Goal: Information Seeking & Learning: Learn about a topic

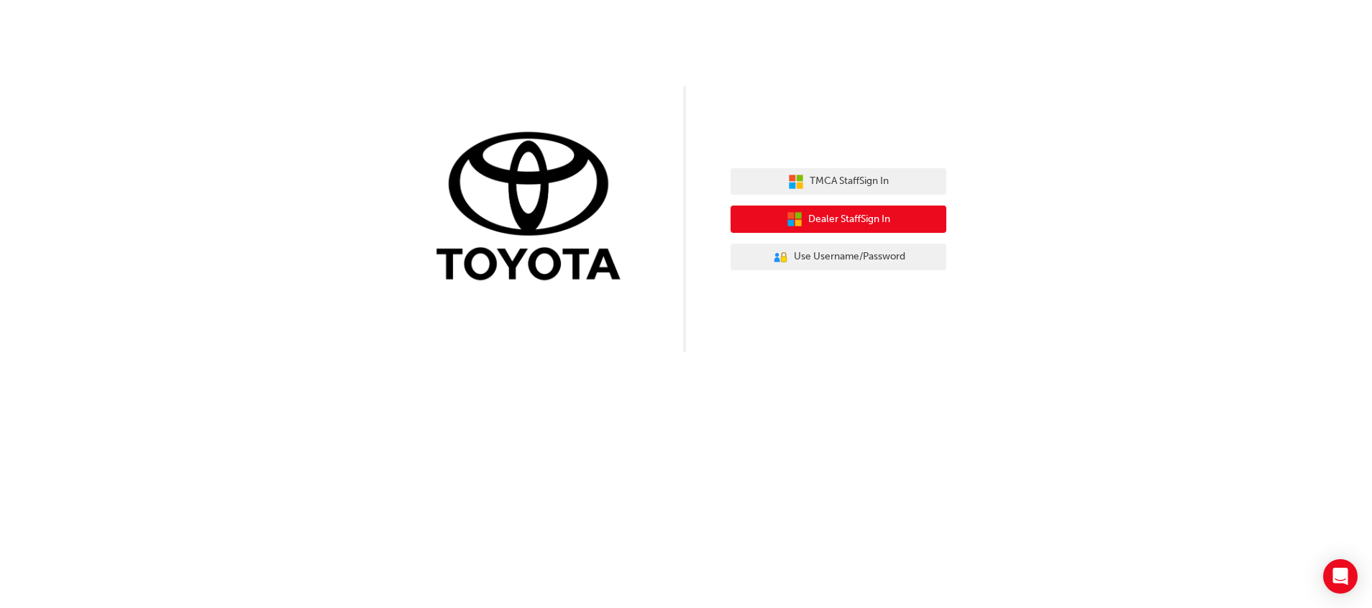
click at [890, 214] on span "Dealer Staff Sign In" at bounding box center [849, 219] width 82 height 17
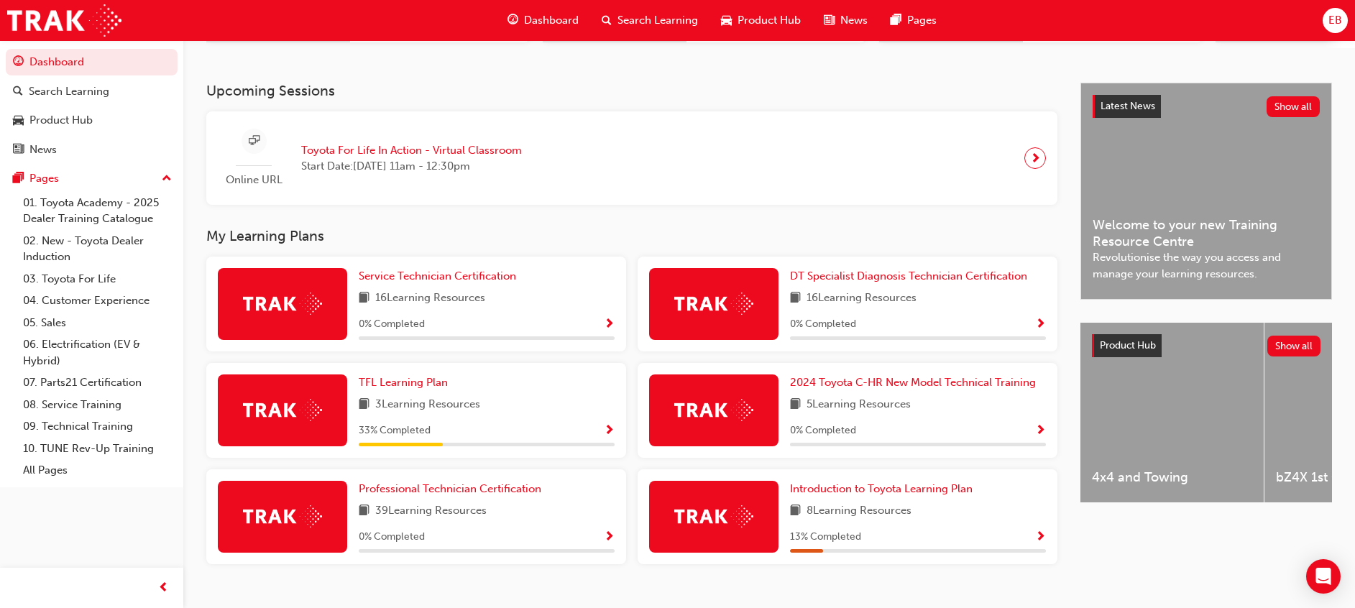
scroll to position [316, 0]
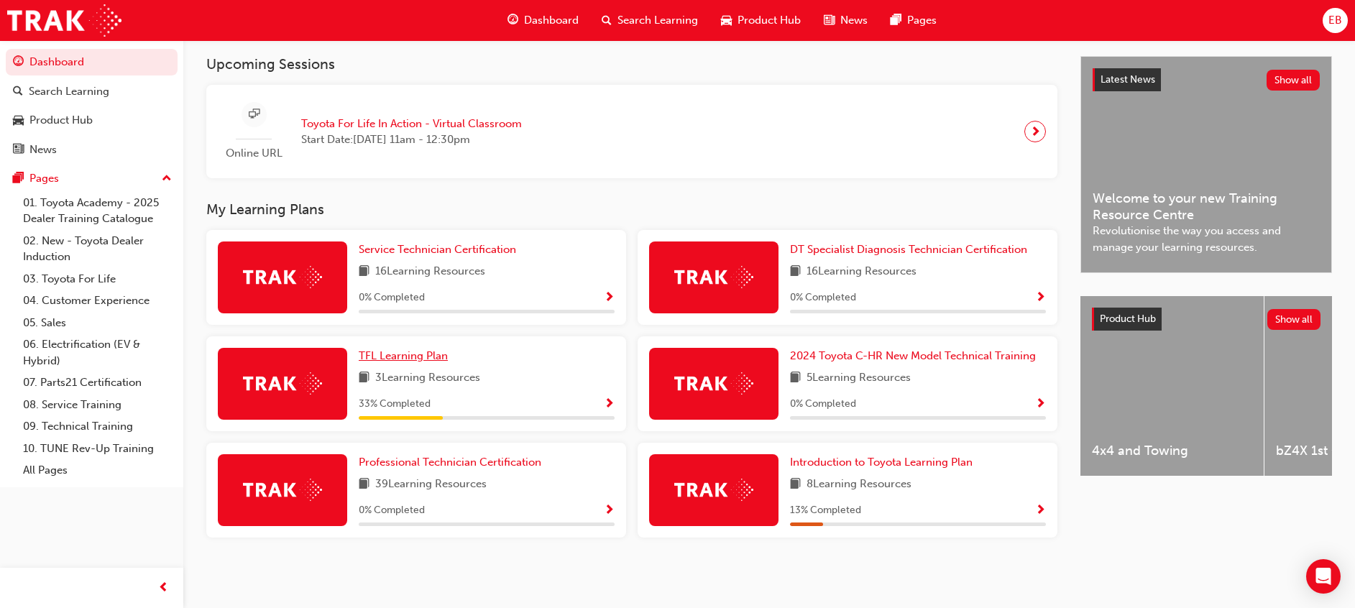
click at [413, 350] on span "TFL Learning Plan" at bounding box center [403, 355] width 89 height 13
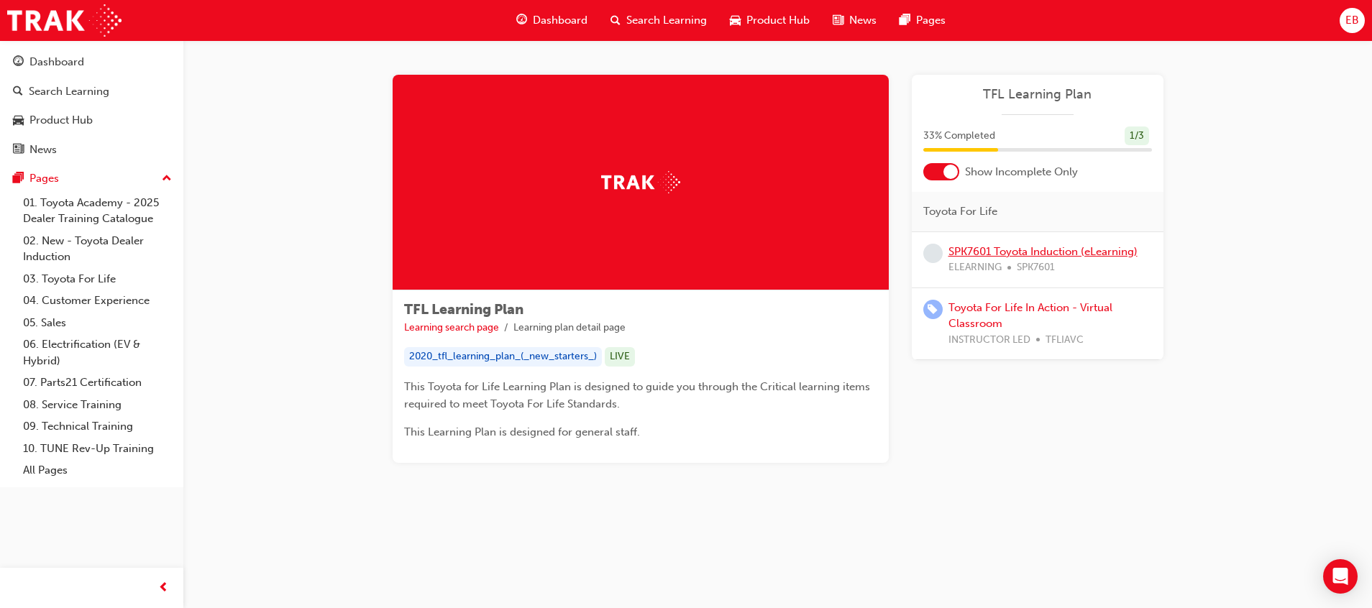
click at [1094, 250] on link "SPK7601 Toyota Induction (eLearning)" at bounding box center [1042, 251] width 189 height 13
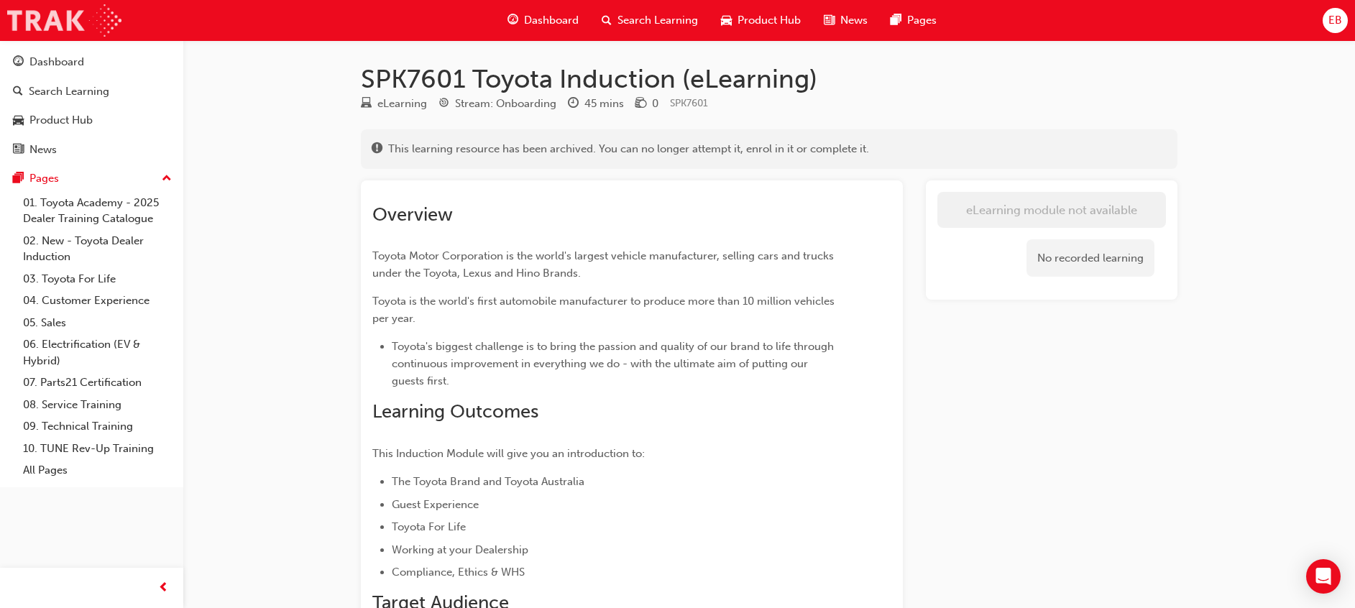
click at [65, 12] on img at bounding box center [64, 20] width 114 height 32
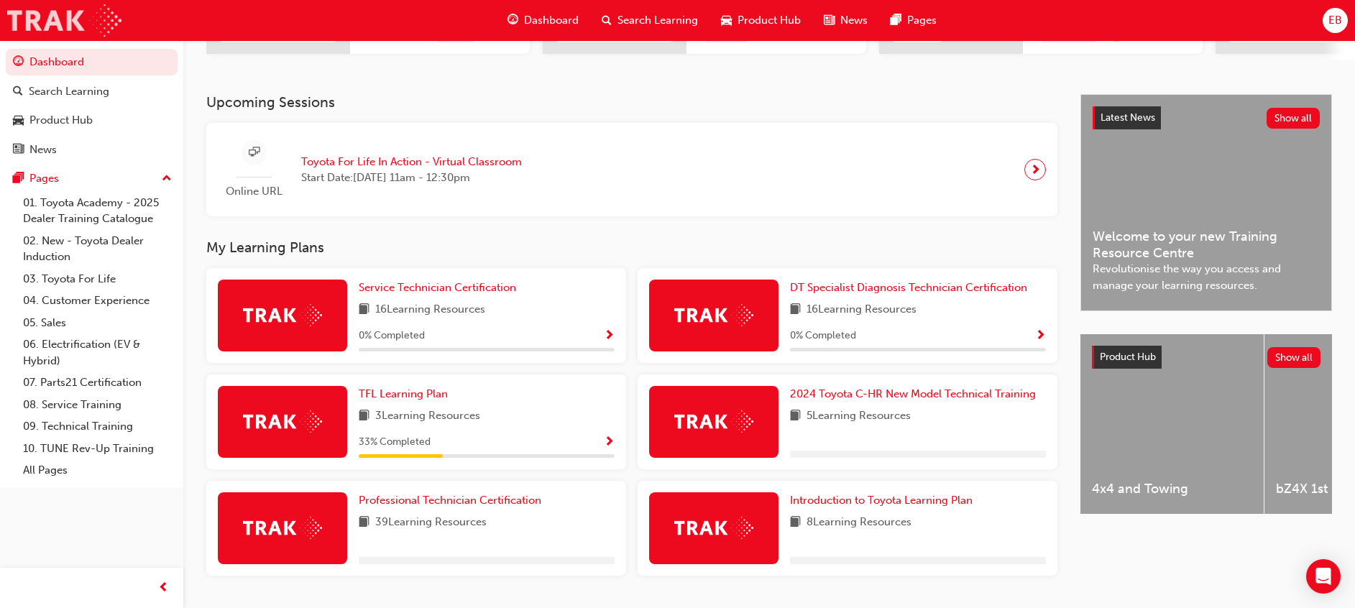
scroll to position [316, 0]
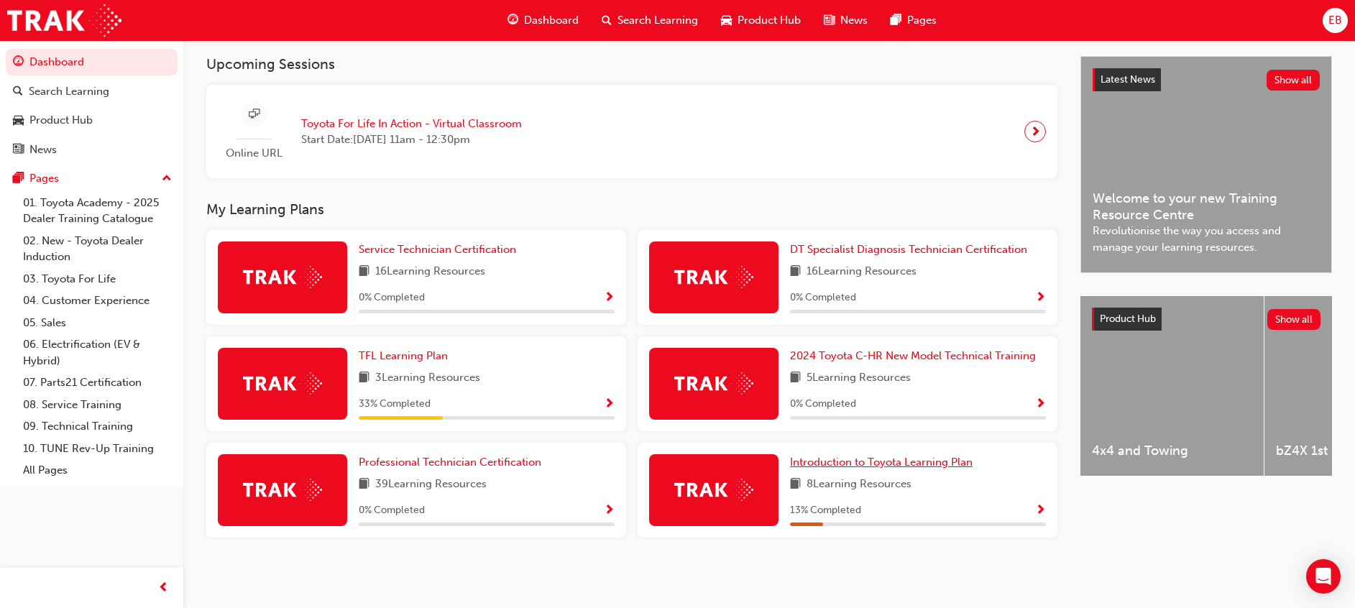
click at [932, 461] on span "Introduction to Toyota Learning Plan" at bounding box center [881, 462] width 183 height 13
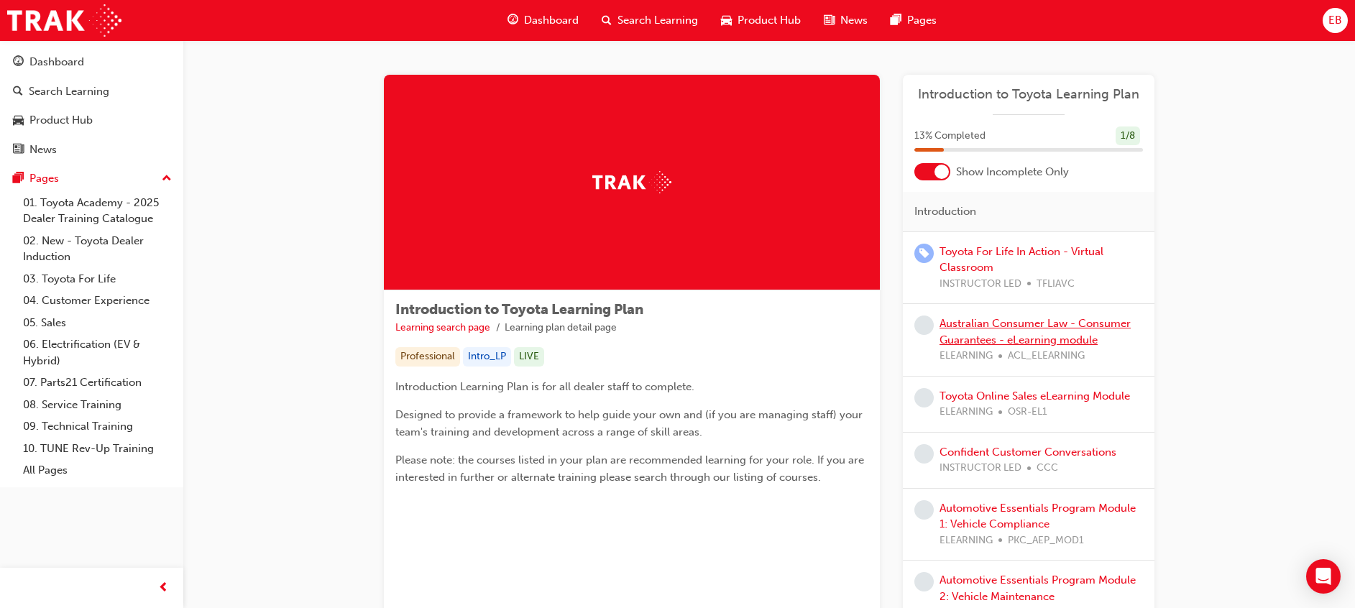
click at [1047, 329] on link "Australian Consumer Law - Consumer Guarantees - eLearning module" at bounding box center [1035, 331] width 191 height 29
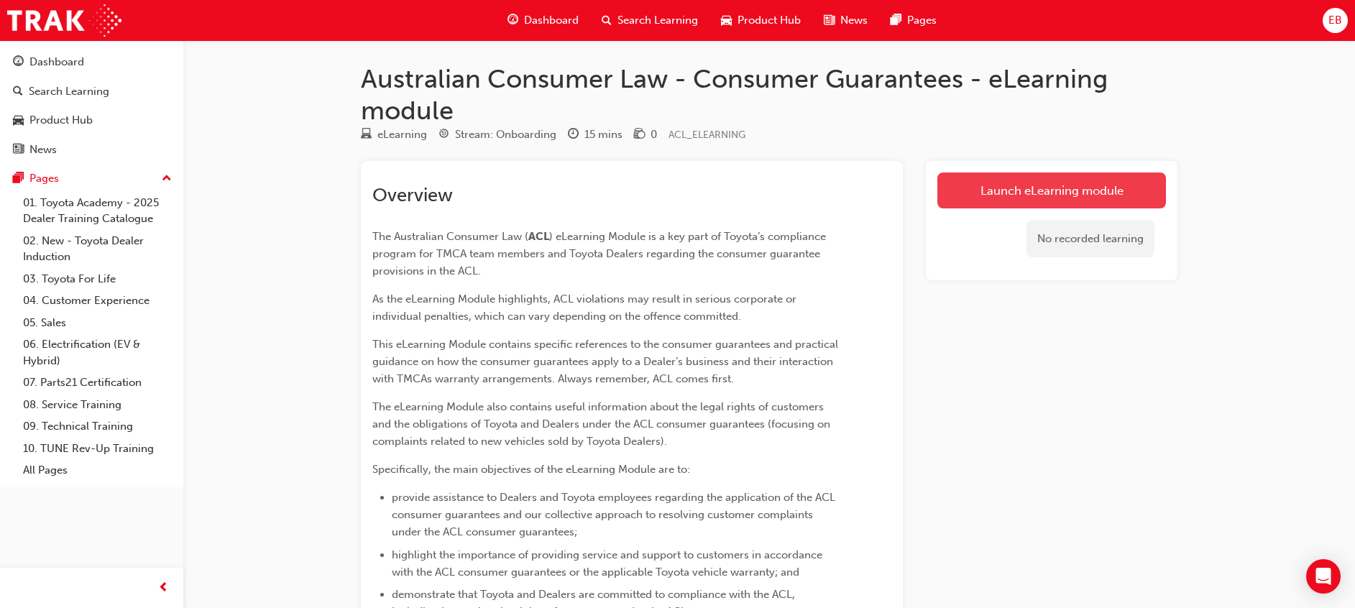
click at [1047, 193] on link "Launch eLearning module" at bounding box center [1052, 191] width 229 height 36
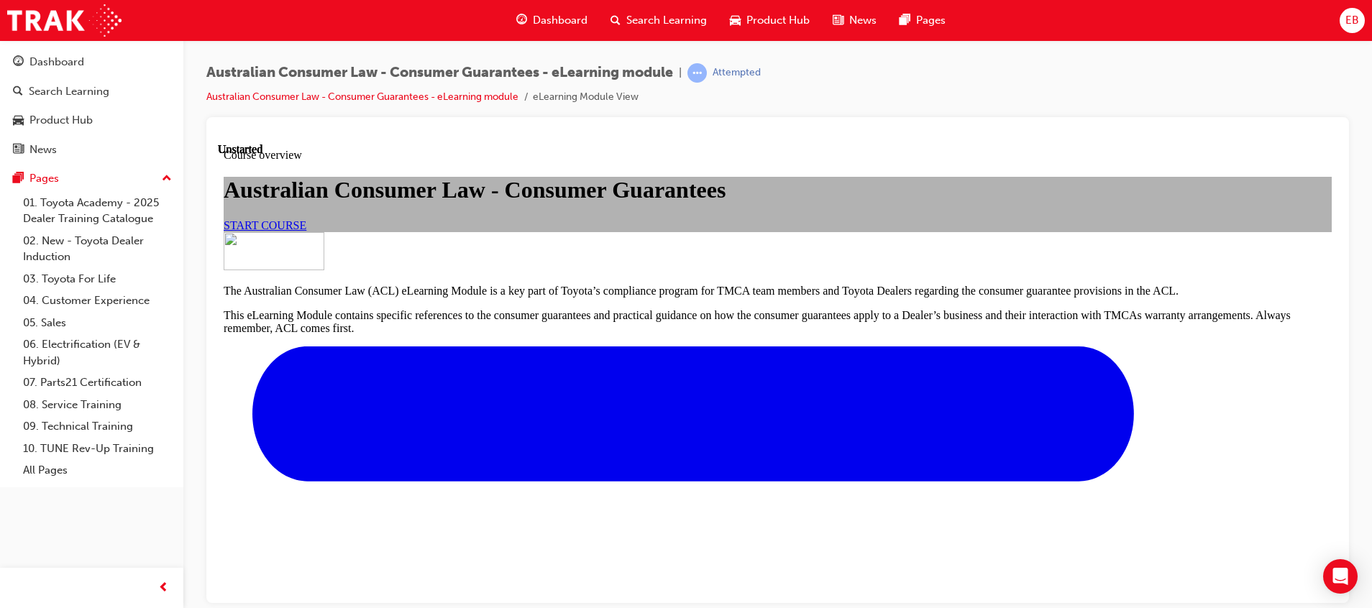
scroll to position [509, 0]
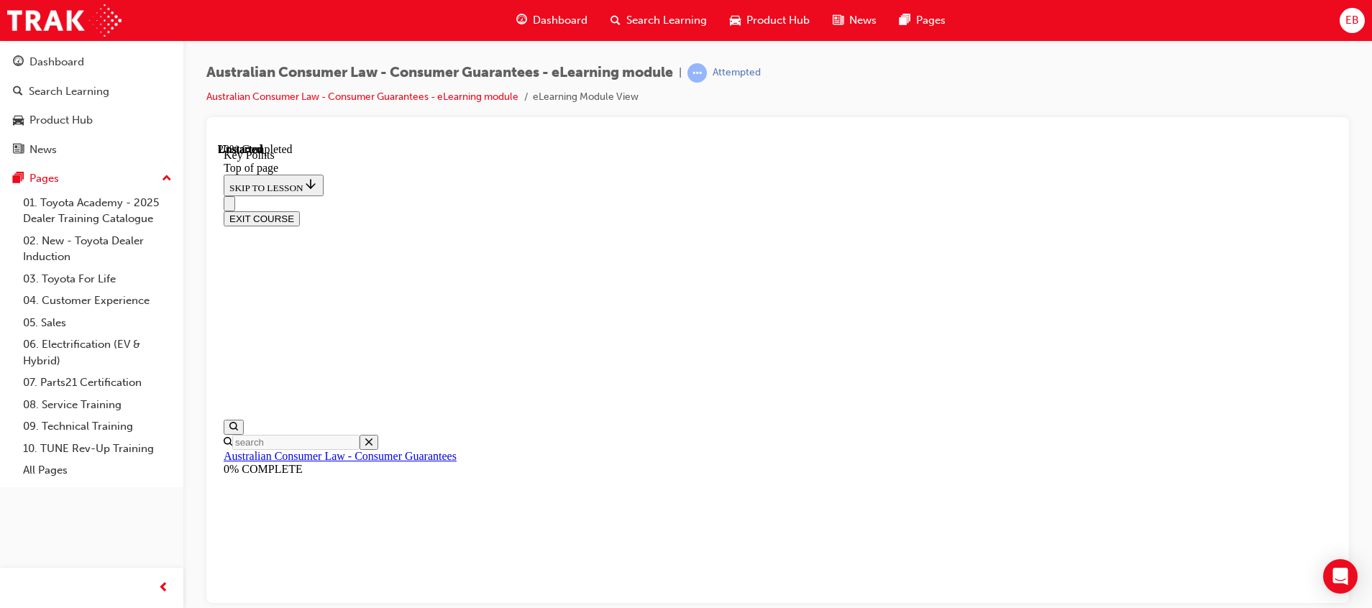
scroll to position [45, 0]
click at [281, 449] on link "Australian Consumer Law - Consumer Guarantees" at bounding box center [340, 455] width 233 height 12
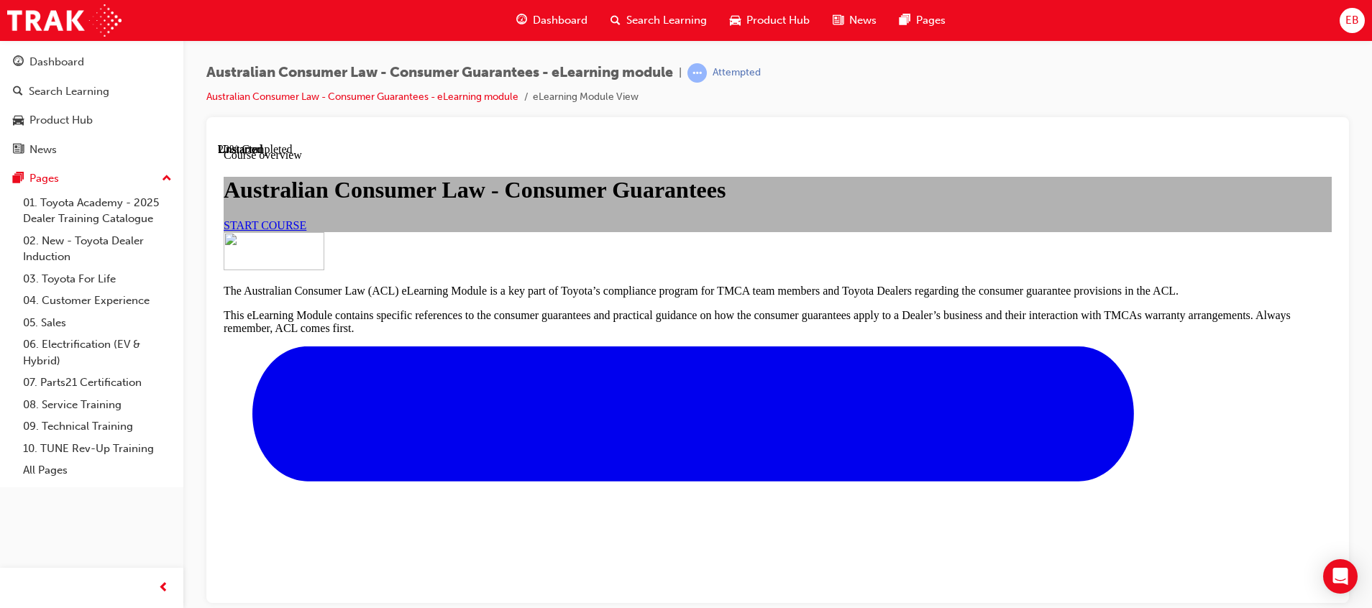
scroll to position [0, 0]
click at [306, 231] on link "START COURSE" at bounding box center [265, 225] width 83 height 12
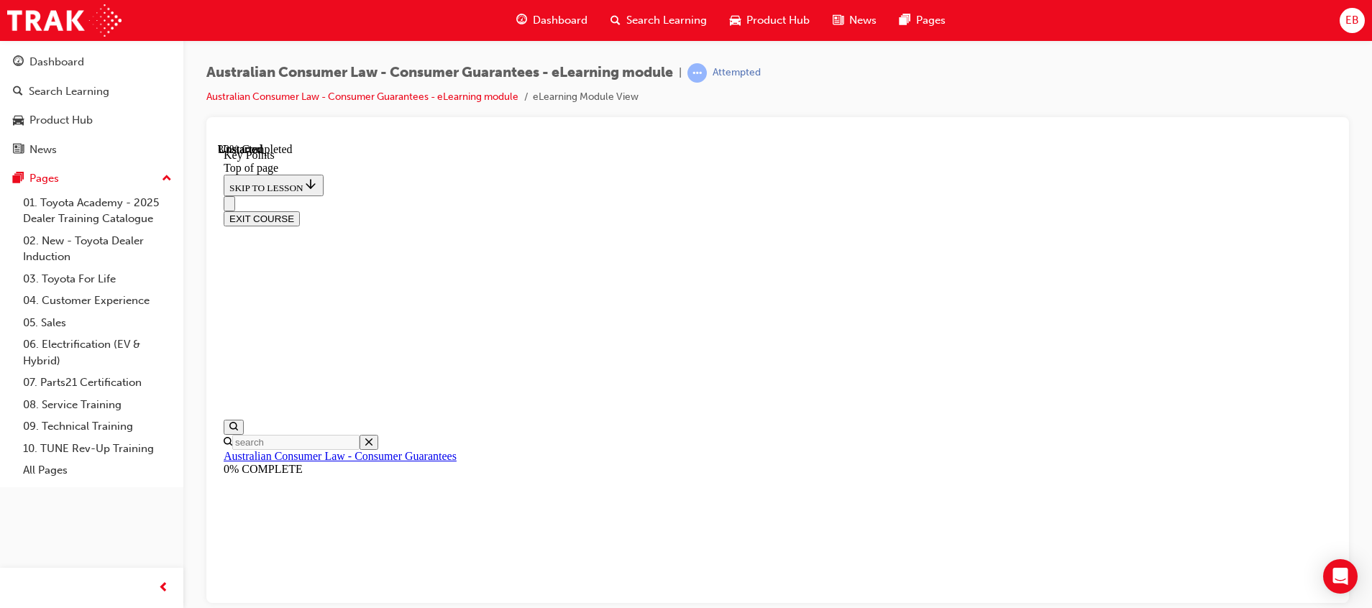
scroll to position [216, 0]
click at [349, 449] on link "Australian Consumer Law - Consumer Guarantees" at bounding box center [340, 455] width 233 height 12
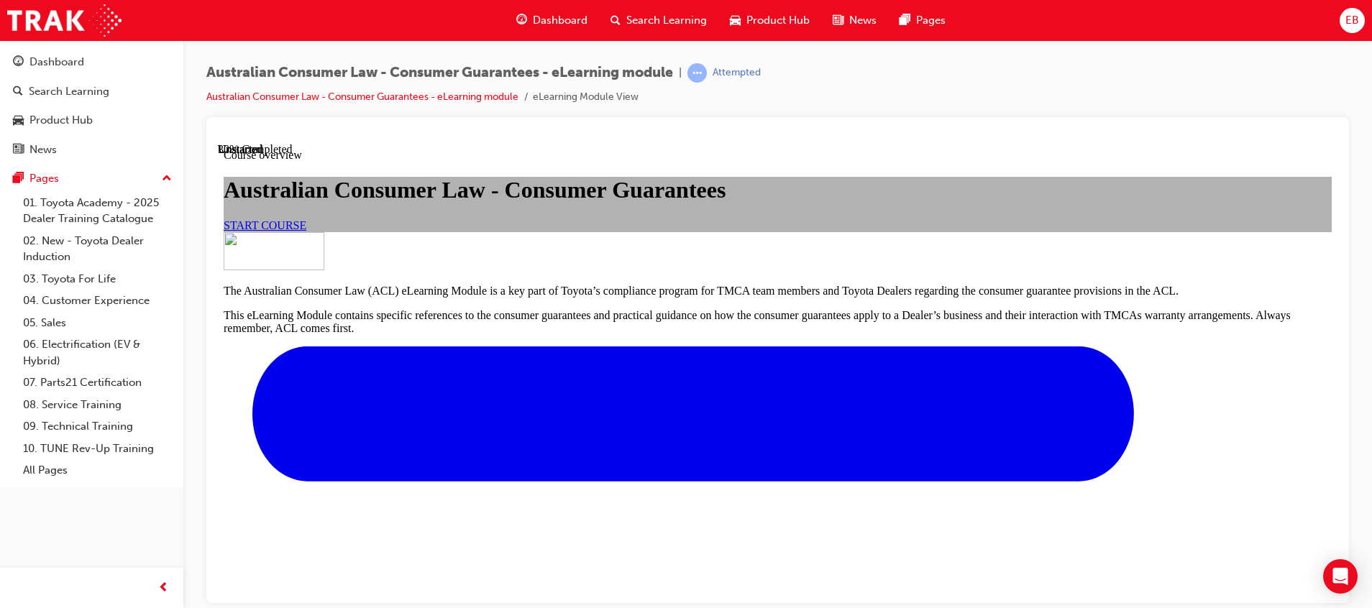
click at [306, 231] on link "START COURSE" at bounding box center [265, 225] width 83 height 12
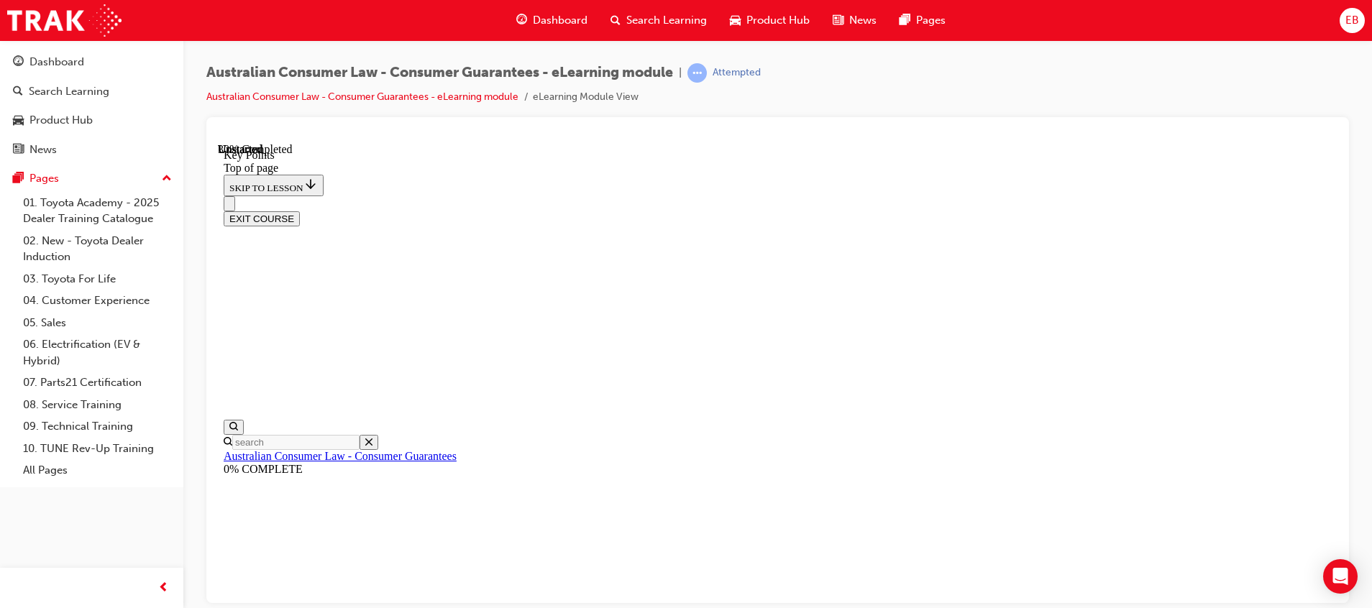
scroll to position [682, 0]
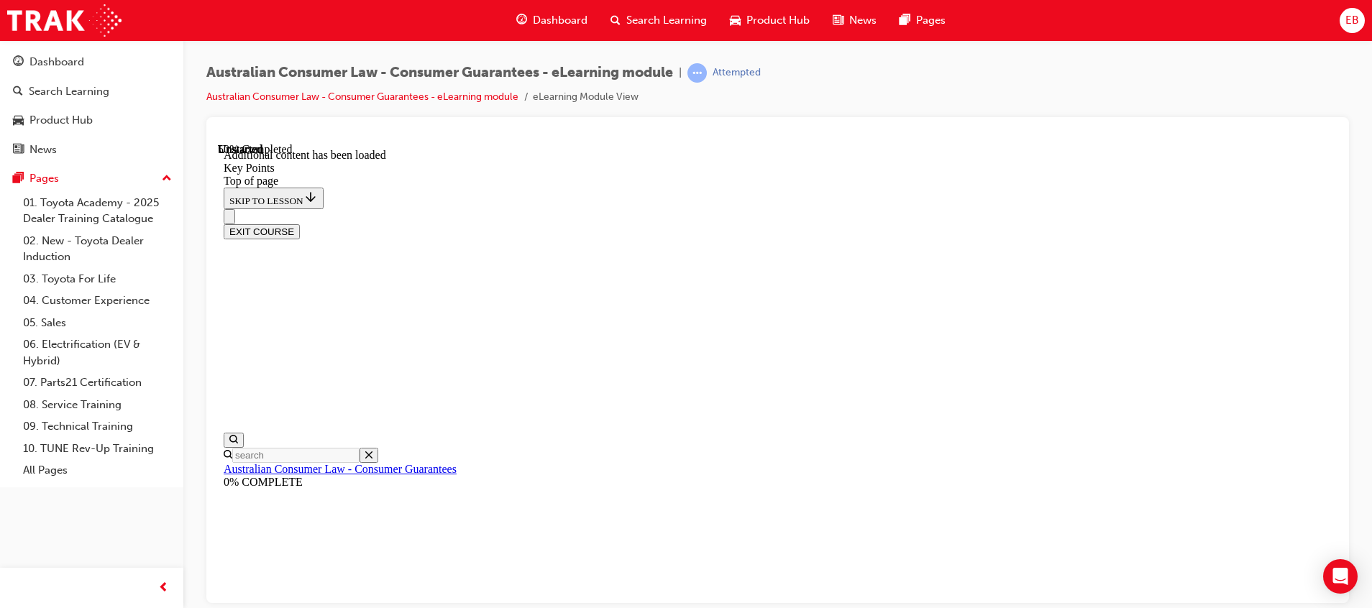
scroll to position [1101, 0]
drag, startPoint x: 738, startPoint y: 395, endPoint x: 567, endPoint y: 463, distance: 184.0
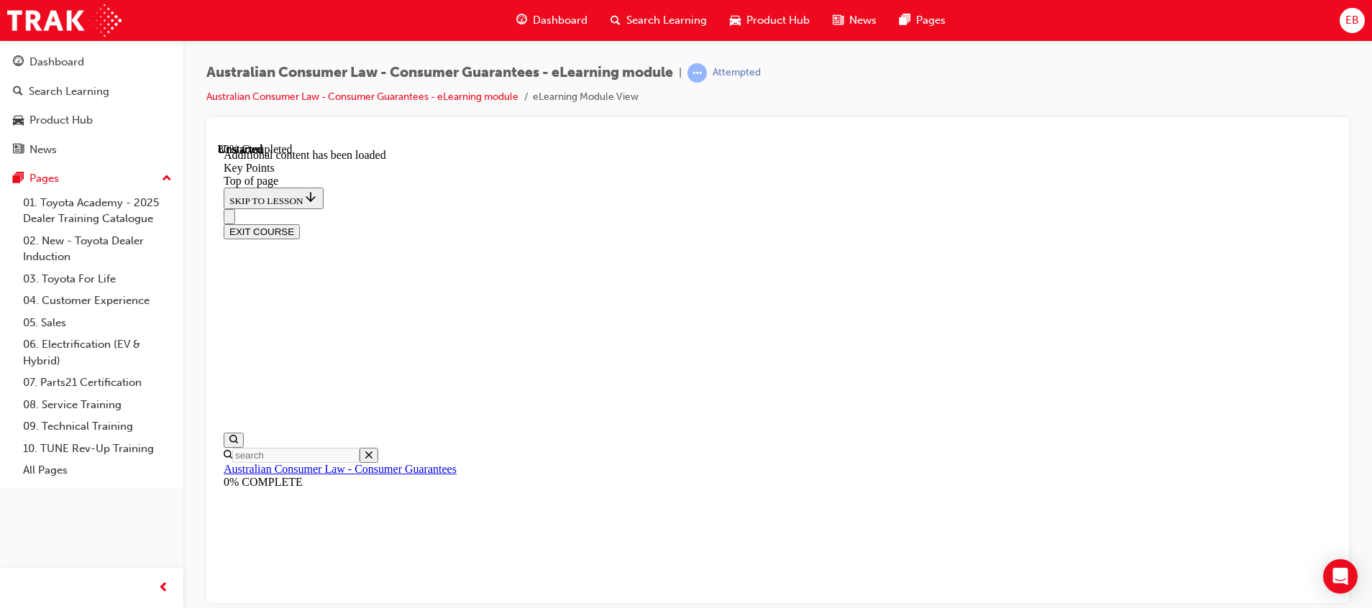
scroll to position [2453, 0]
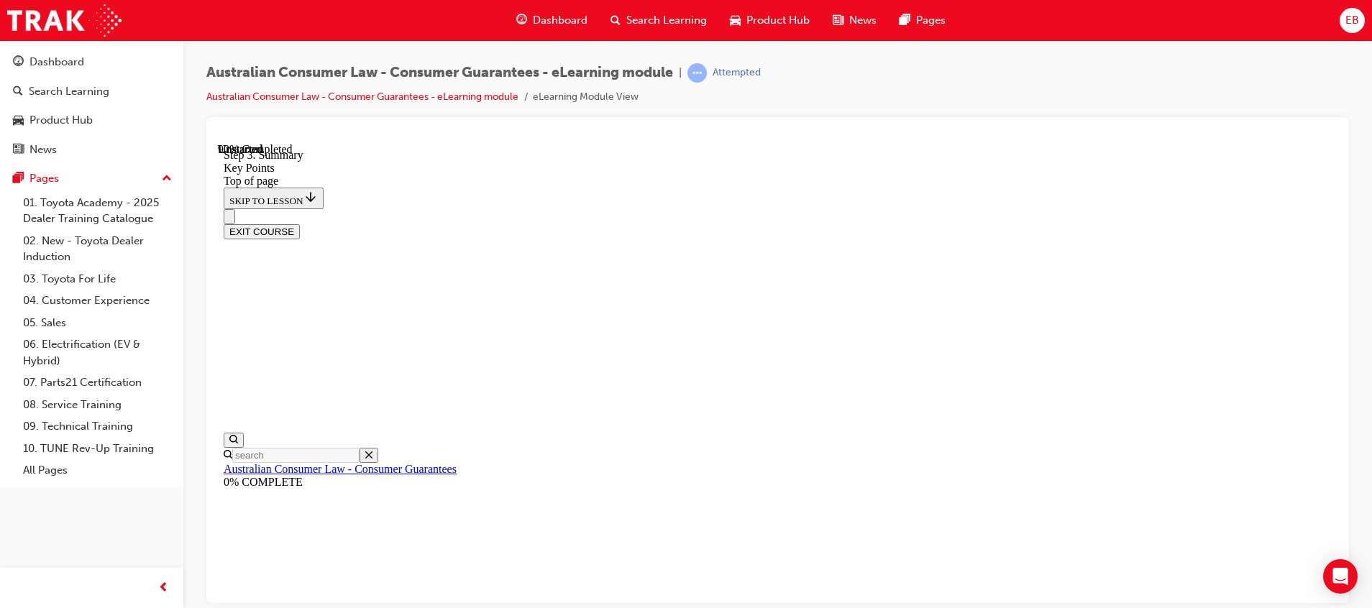
scroll to position [2238, 0]
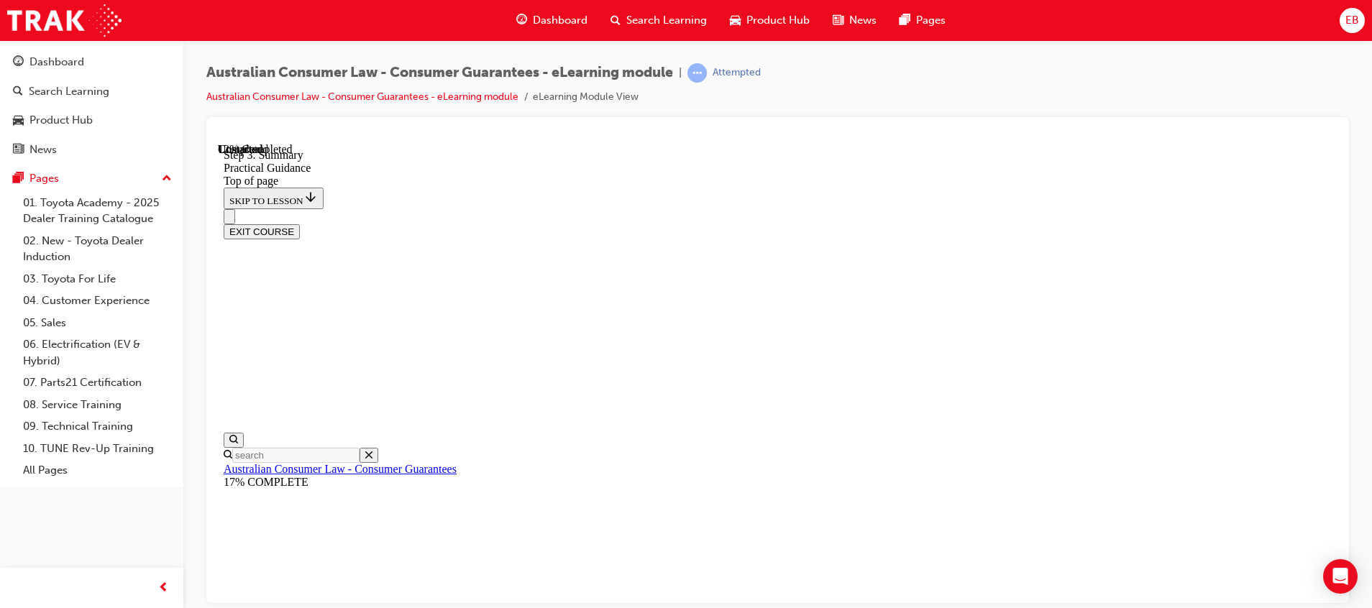
drag, startPoint x: 602, startPoint y: 449, endPoint x: 607, endPoint y: 436, distance: 13.2
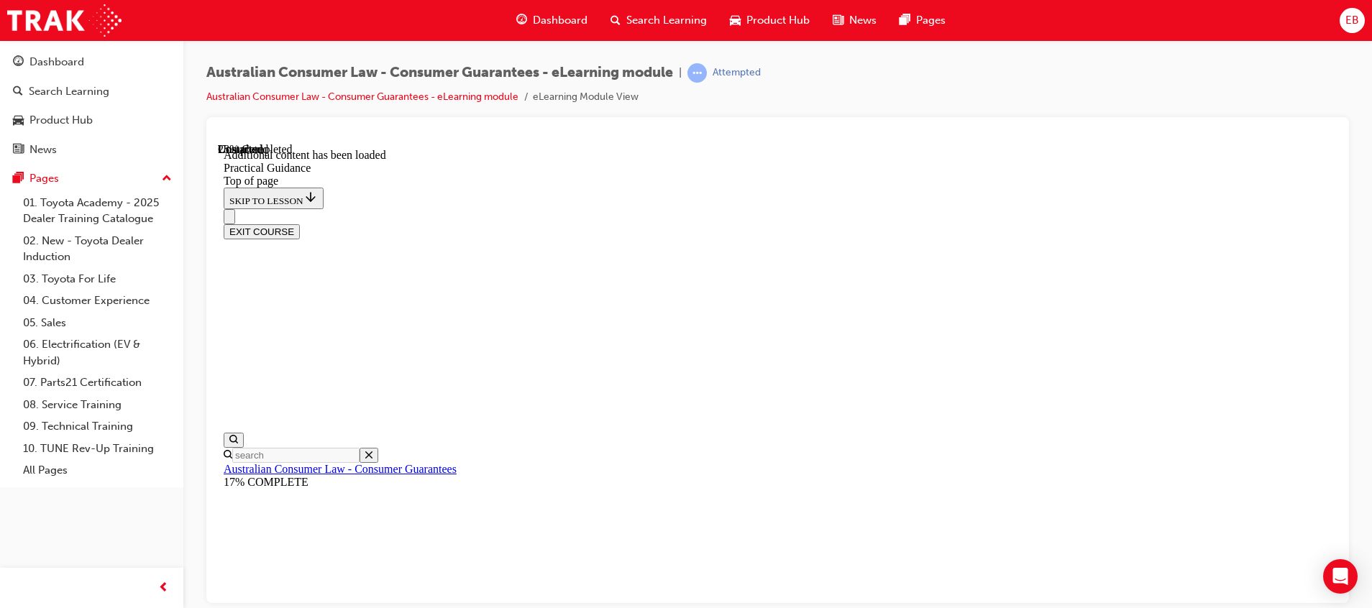
scroll to position [815, 0]
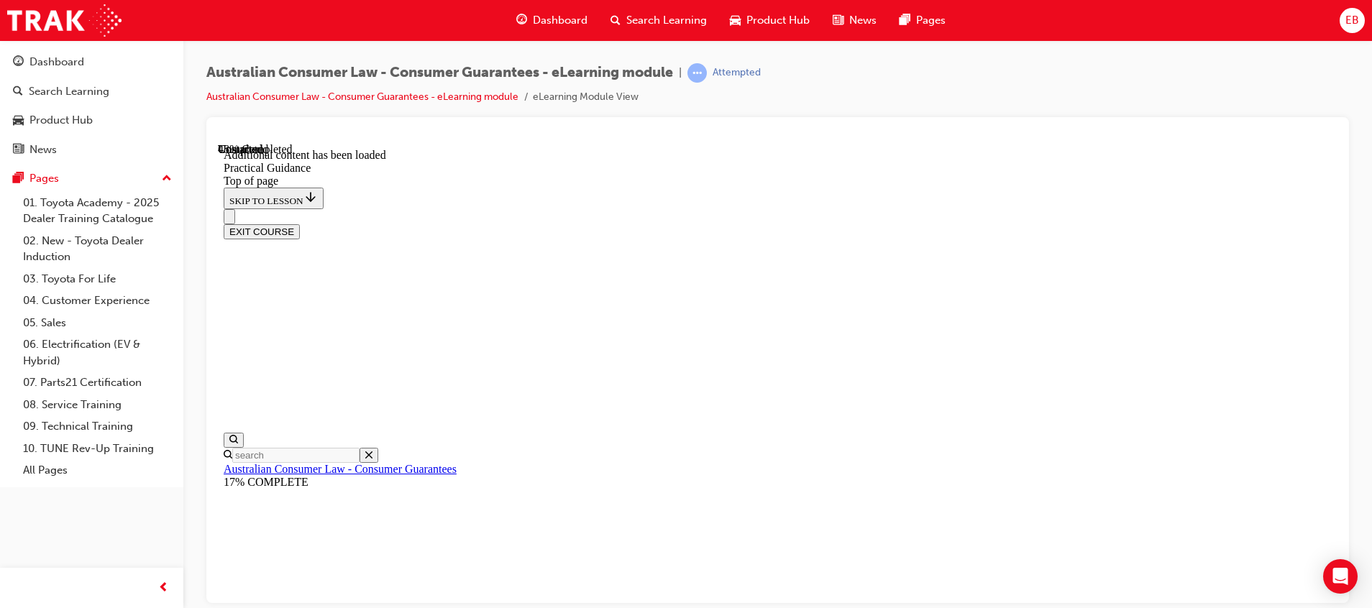
scroll to position [1600, 0]
drag, startPoint x: 834, startPoint y: 458, endPoint x: 824, endPoint y: 410, distance: 49.2
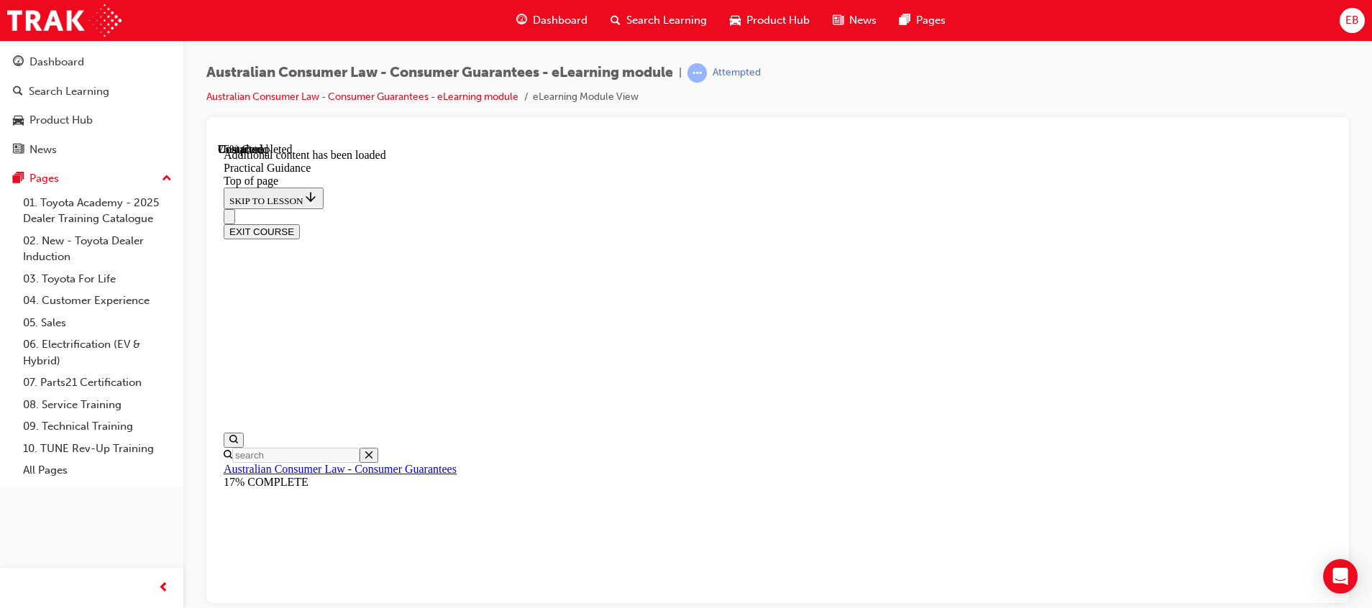
scroll to position [2597, 0]
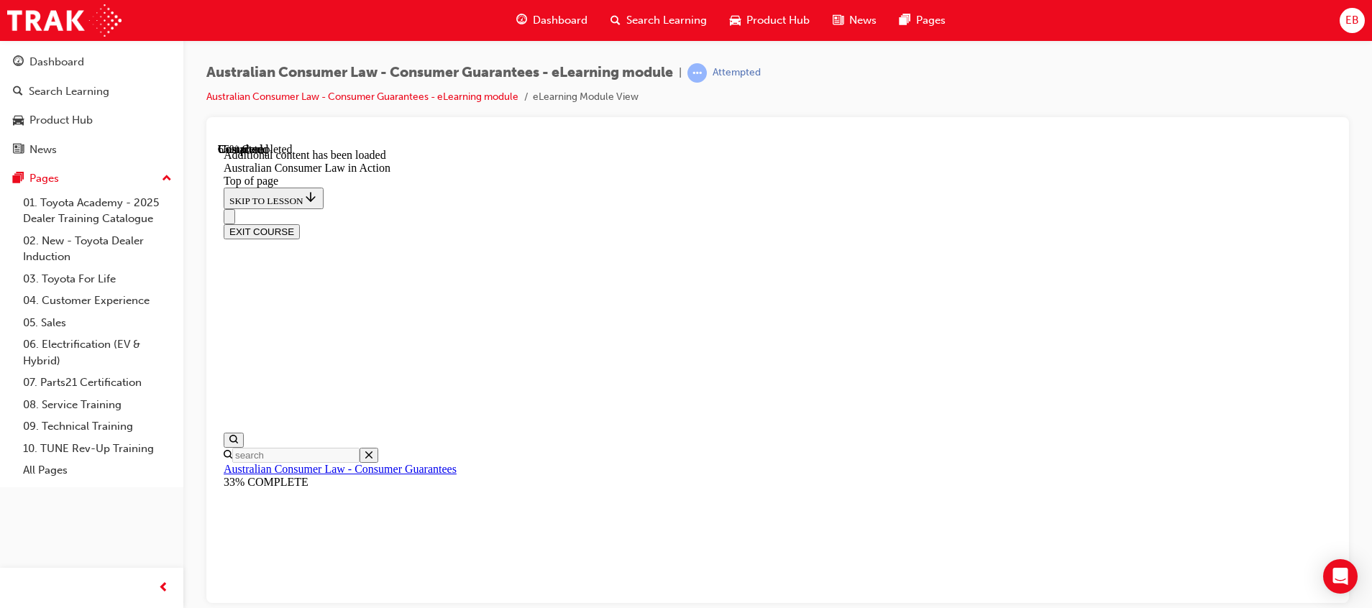
scroll to position [2157, 0]
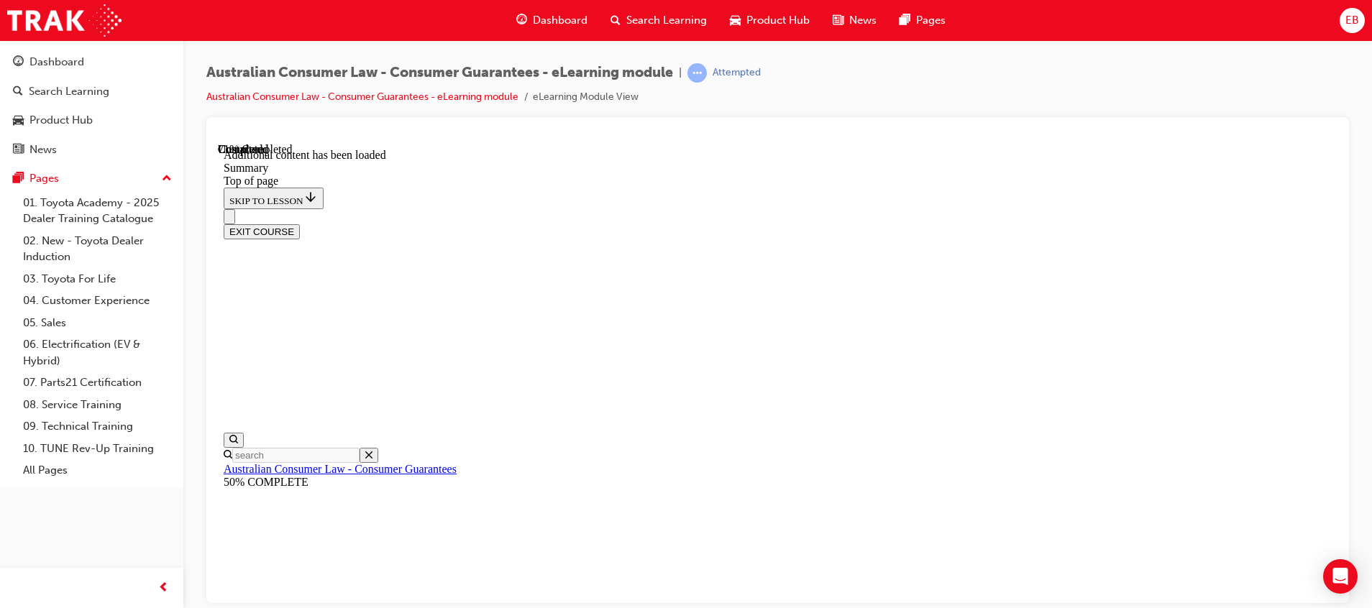
drag, startPoint x: 734, startPoint y: 310, endPoint x: 666, endPoint y: 330, distance: 71.2
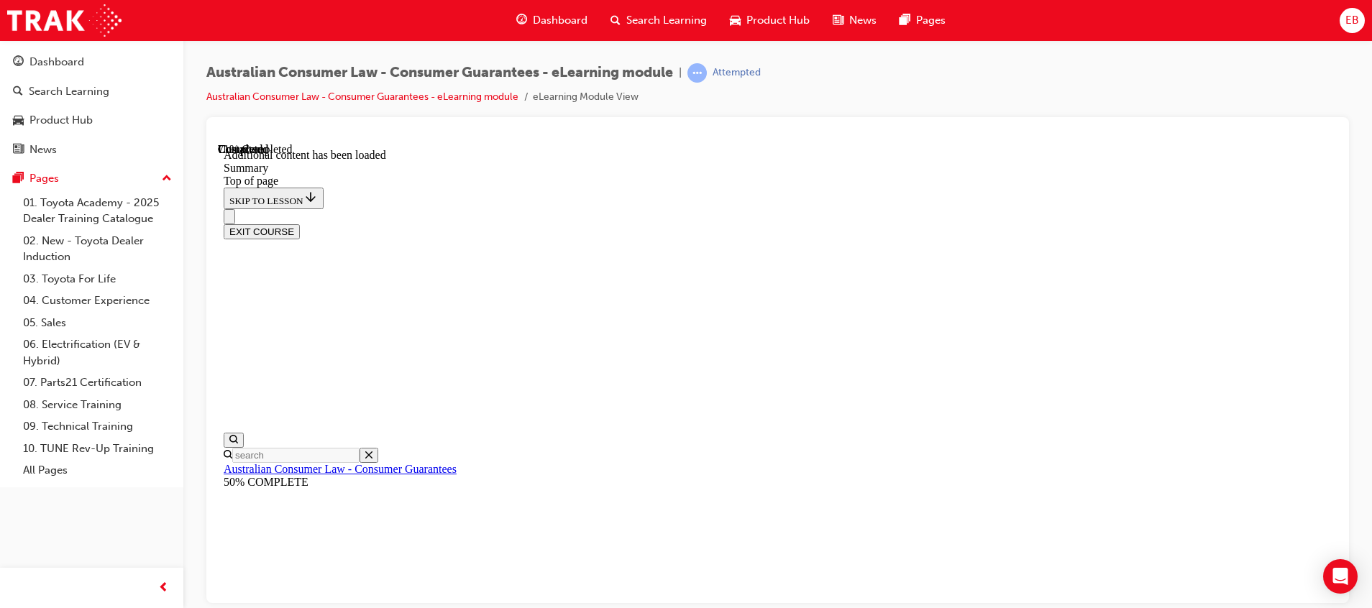
drag, startPoint x: 899, startPoint y: 444, endPoint x: 896, endPoint y: 457, distance: 13.3
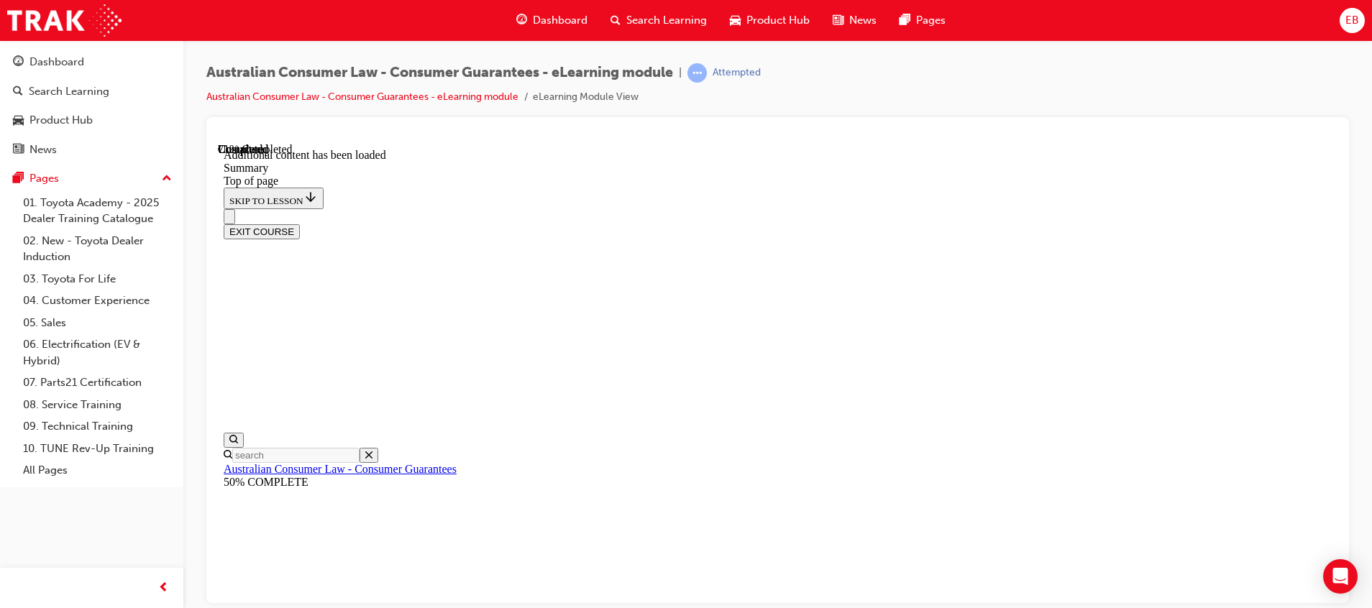
scroll to position [64, 0]
drag, startPoint x: 992, startPoint y: 489, endPoint x: 1000, endPoint y: 482, distance: 10.2
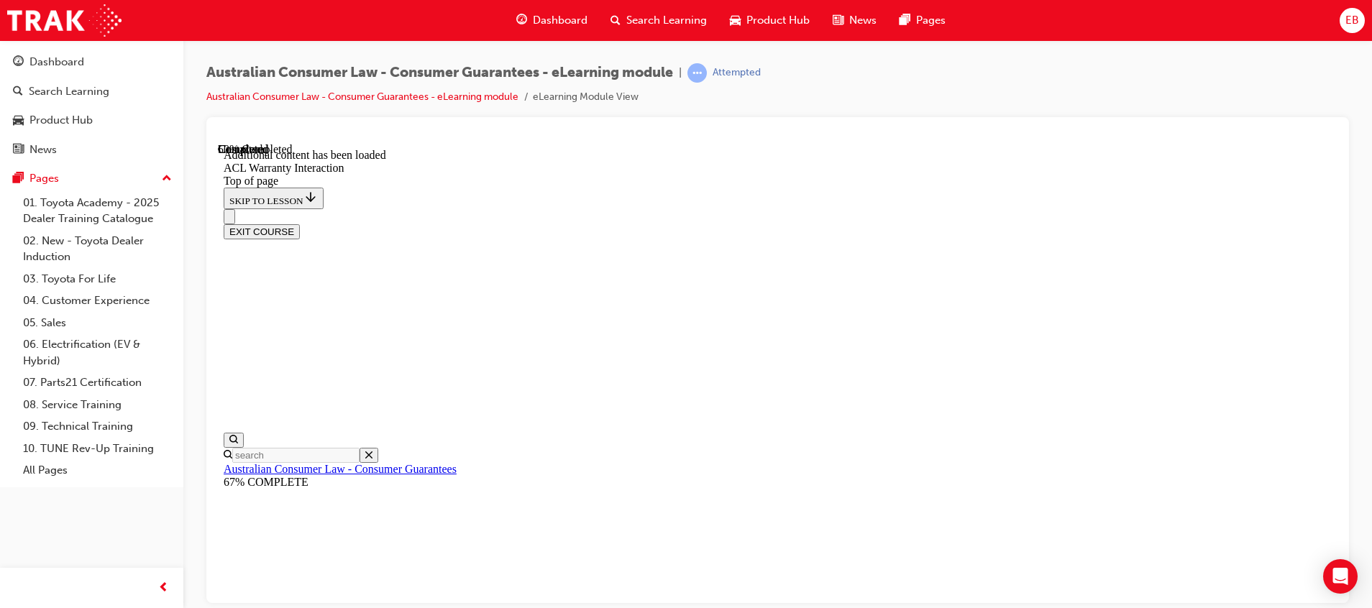
scroll to position [926, 0]
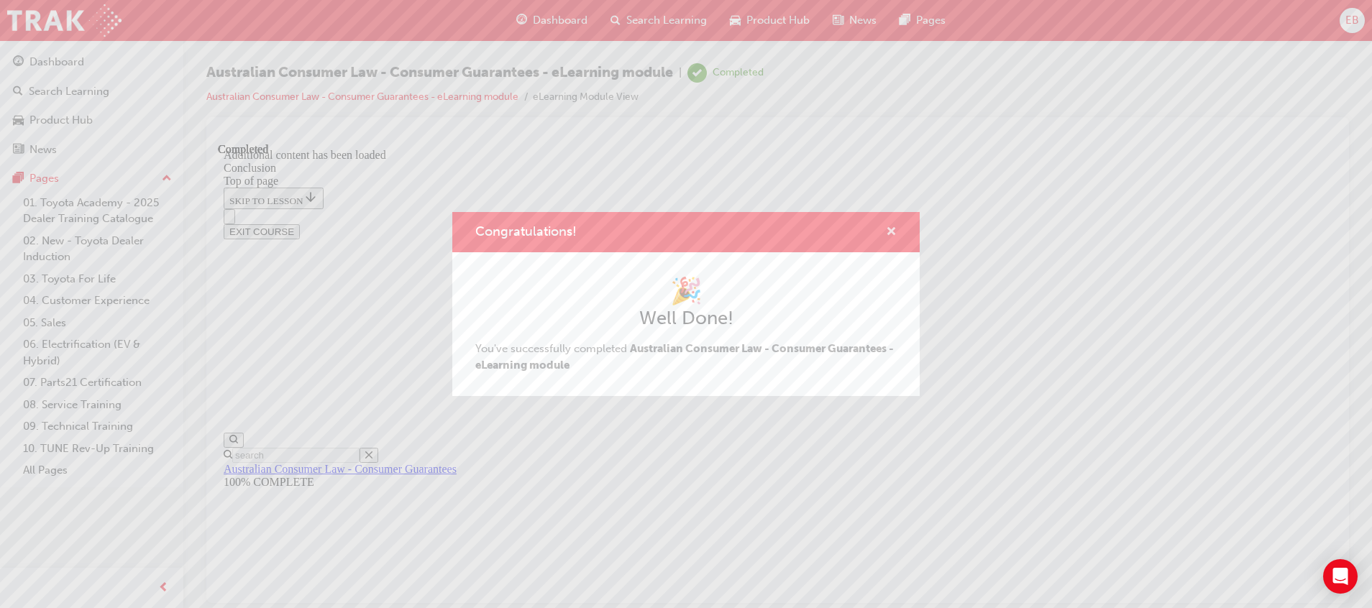
drag, startPoint x: 891, startPoint y: 231, endPoint x: 672, endPoint y: 88, distance: 260.9
click at [891, 231] on span "cross-icon" at bounding box center [891, 233] width 11 height 13
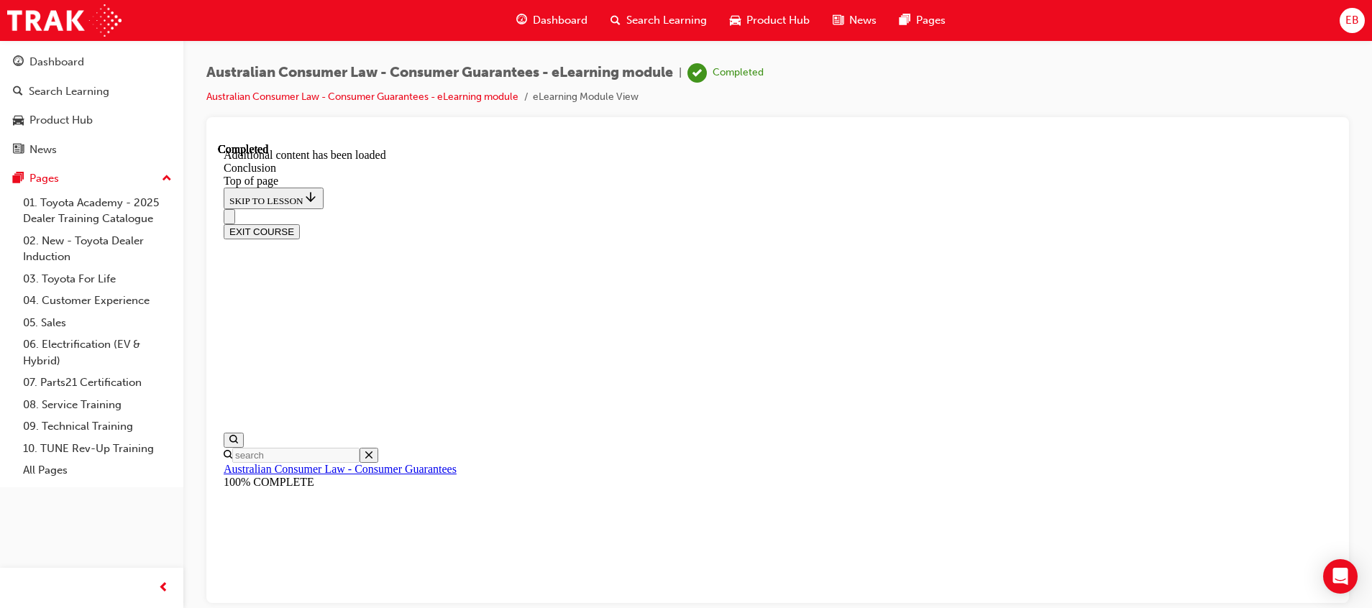
scroll to position [162, 0]
click at [300, 224] on button "EXIT COURSE" at bounding box center [262, 231] width 76 height 15
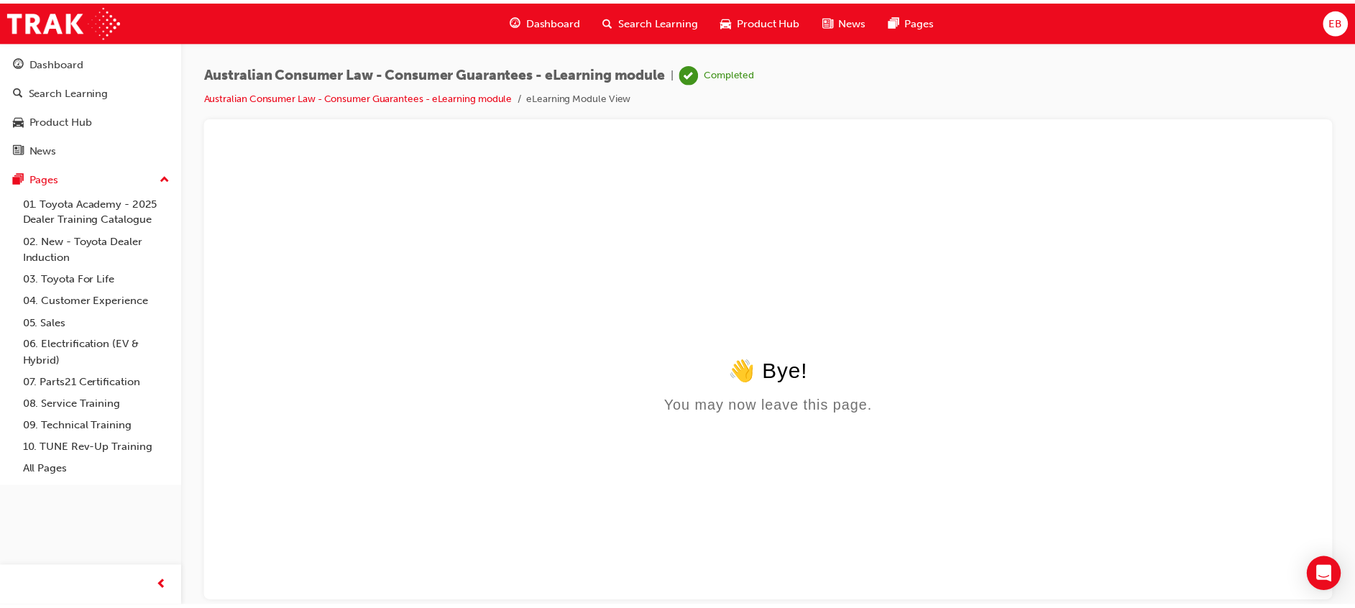
scroll to position [0, 0]
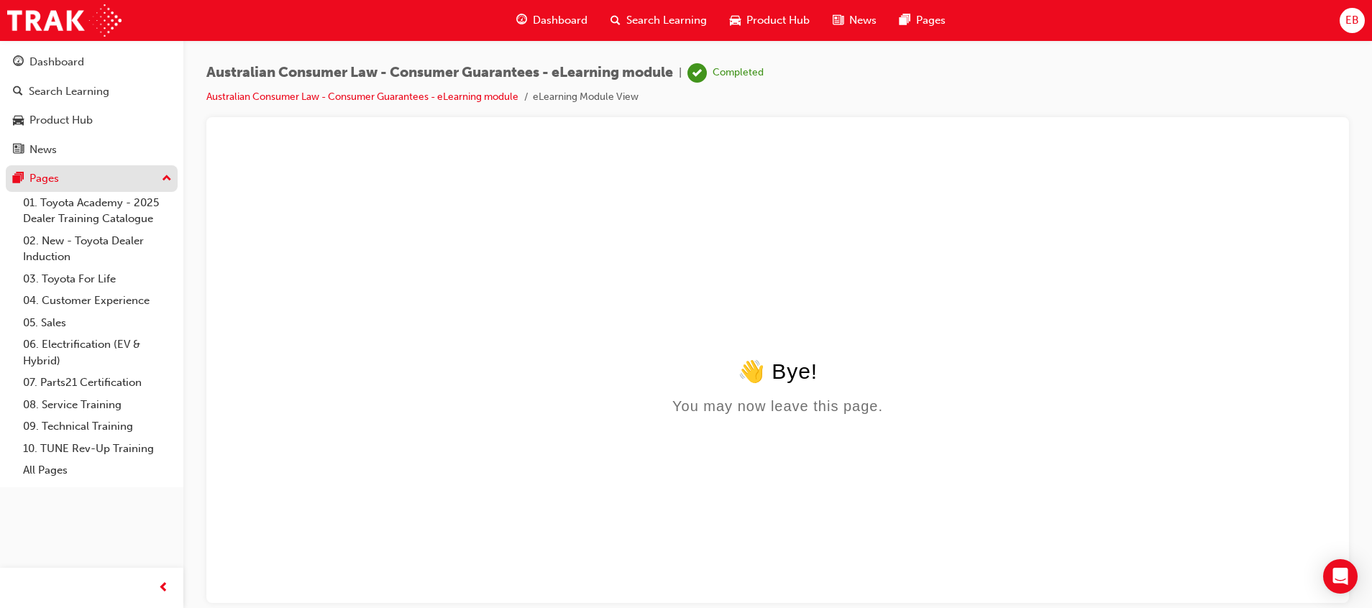
click at [80, 175] on div "Pages" at bounding box center [91, 179] width 157 height 18
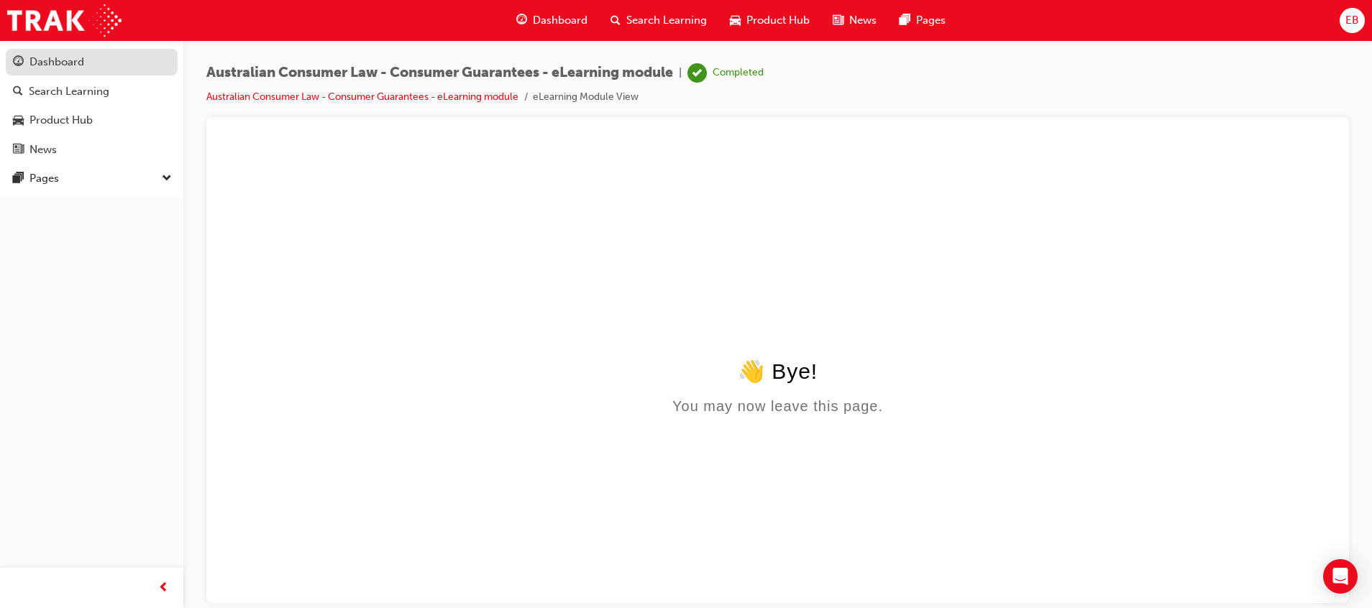
click at [89, 70] on div "Dashboard" at bounding box center [91, 62] width 157 height 18
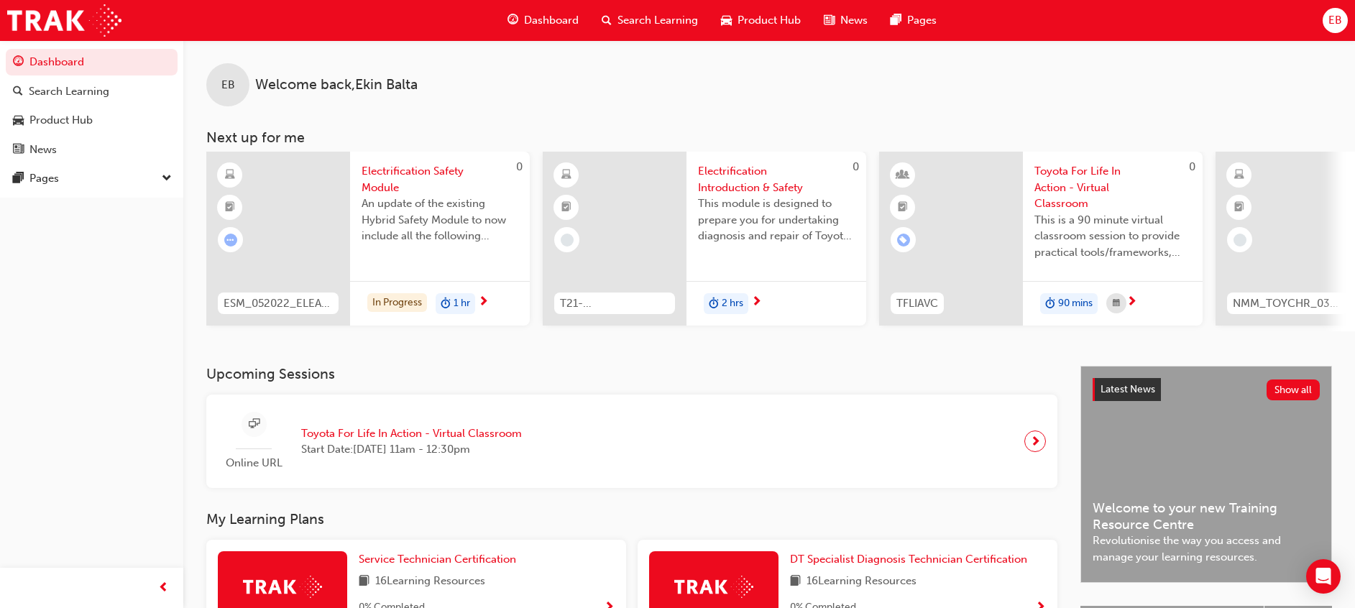
click at [329, 199] on div at bounding box center [278, 239] width 144 height 174
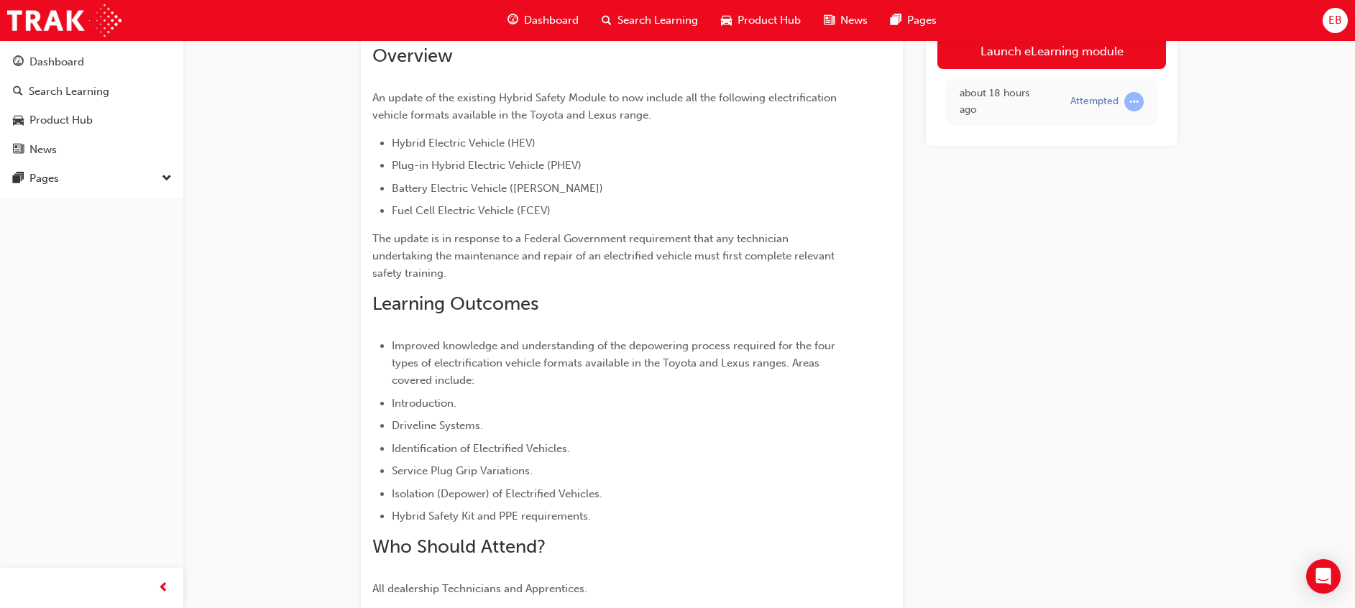
scroll to position [216, 0]
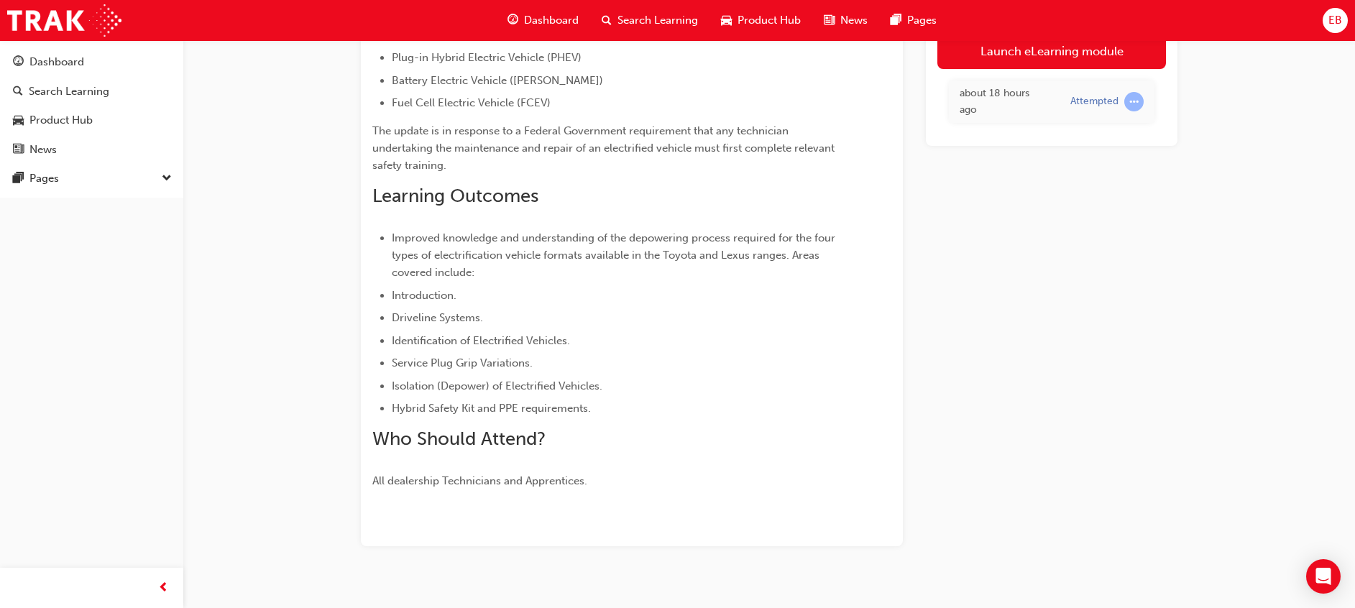
click at [1336, 24] on span "EB" at bounding box center [1336, 20] width 14 height 17
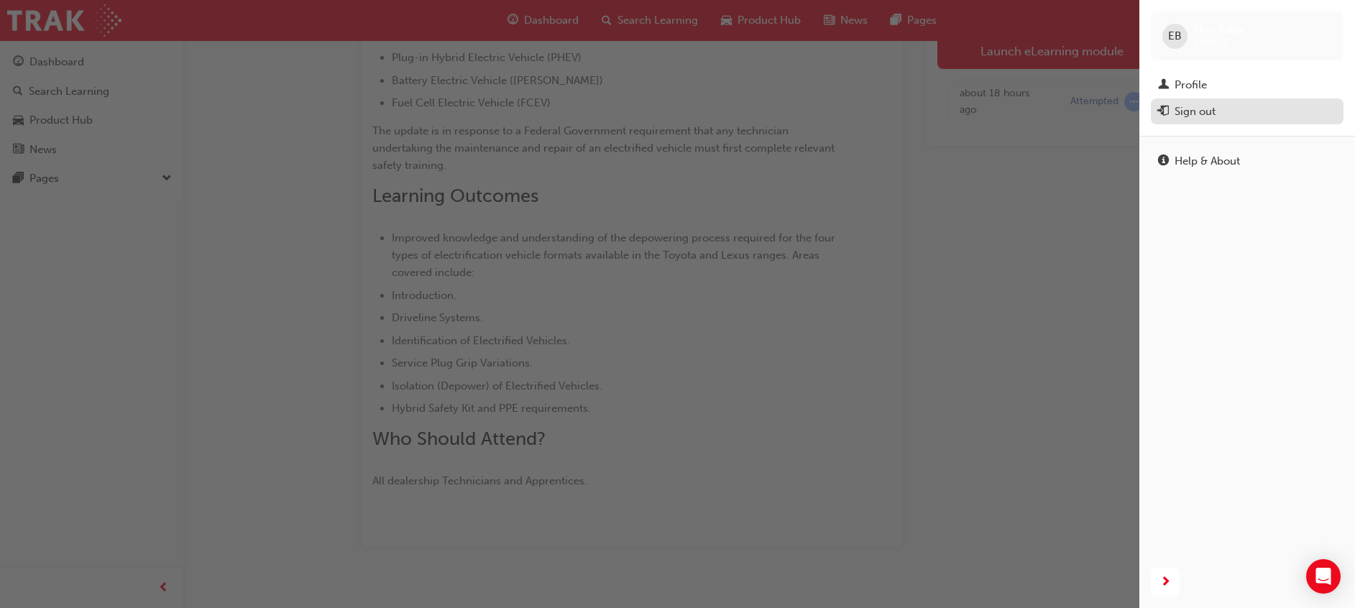
click at [1195, 116] on div "Sign out" at bounding box center [1195, 112] width 41 height 17
